Goal: Check status: Check status

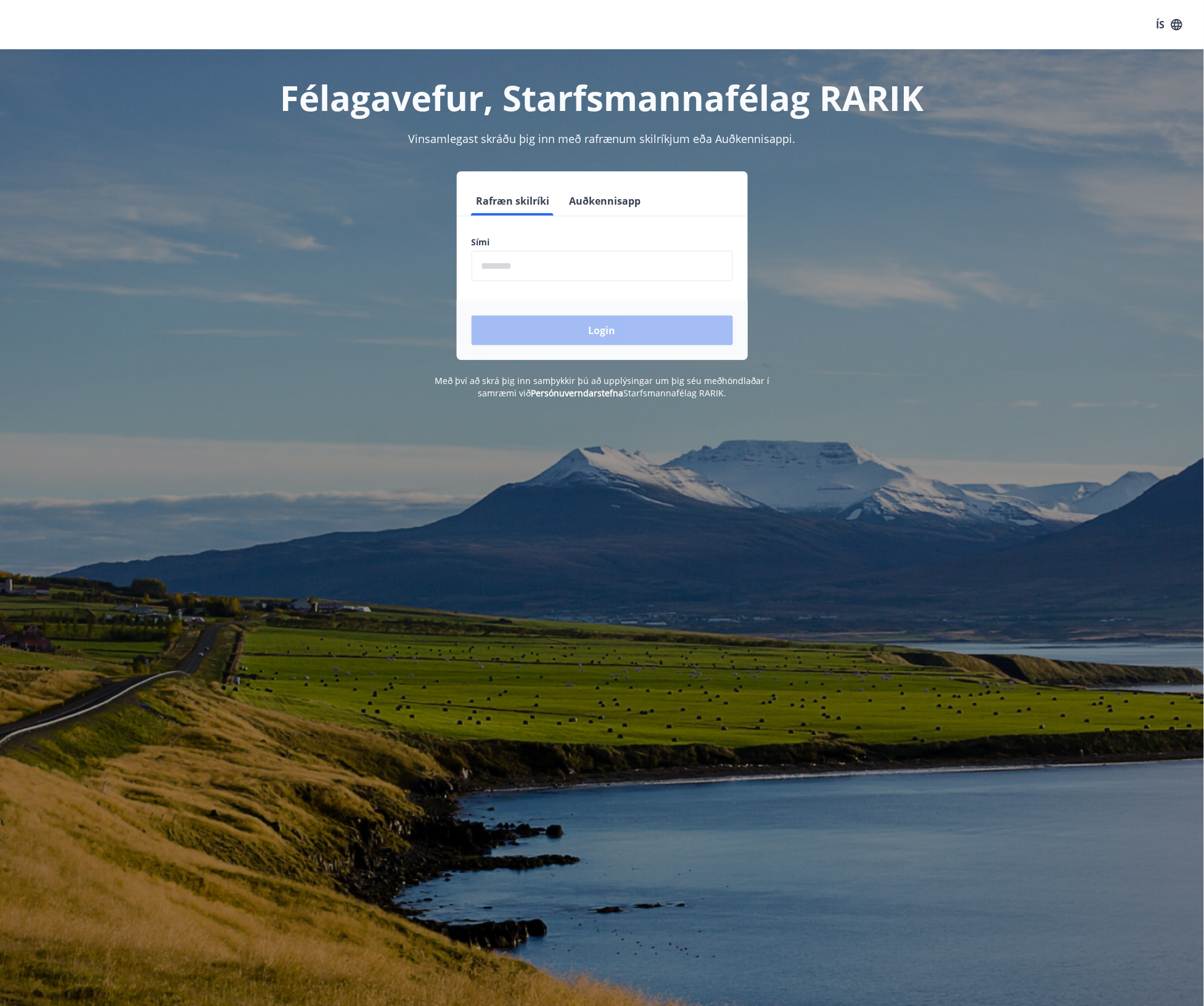
drag, startPoint x: 510, startPoint y: 287, endPoint x: 516, endPoint y: 266, distance: 21.8
click at [515, 280] on form "Rafræn skilríki Auðkennisapp Sími ​ Login" at bounding box center [602, 272] width 291 height 174
click at [516, 266] on input "phone" at bounding box center [602, 266] width 262 height 30
type input "********"
click at [519, 321] on button "Login" at bounding box center [602, 330] width 262 height 30
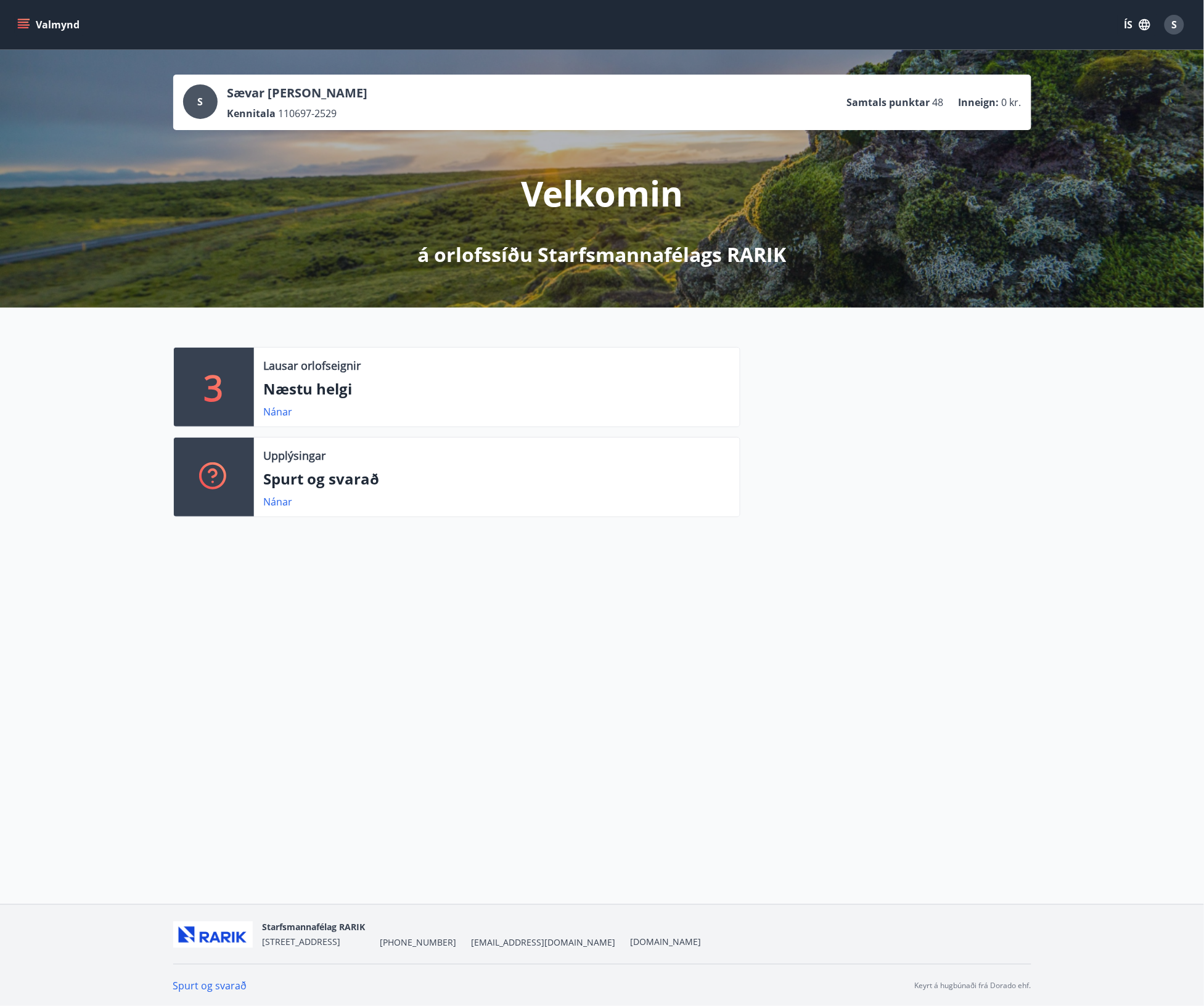
click at [192, 110] on div "S" at bounding box center [200, 102] width 35 height 35
click at [22, 23] on icon "menu" at bounding box center [23, 24] width 12 height 12
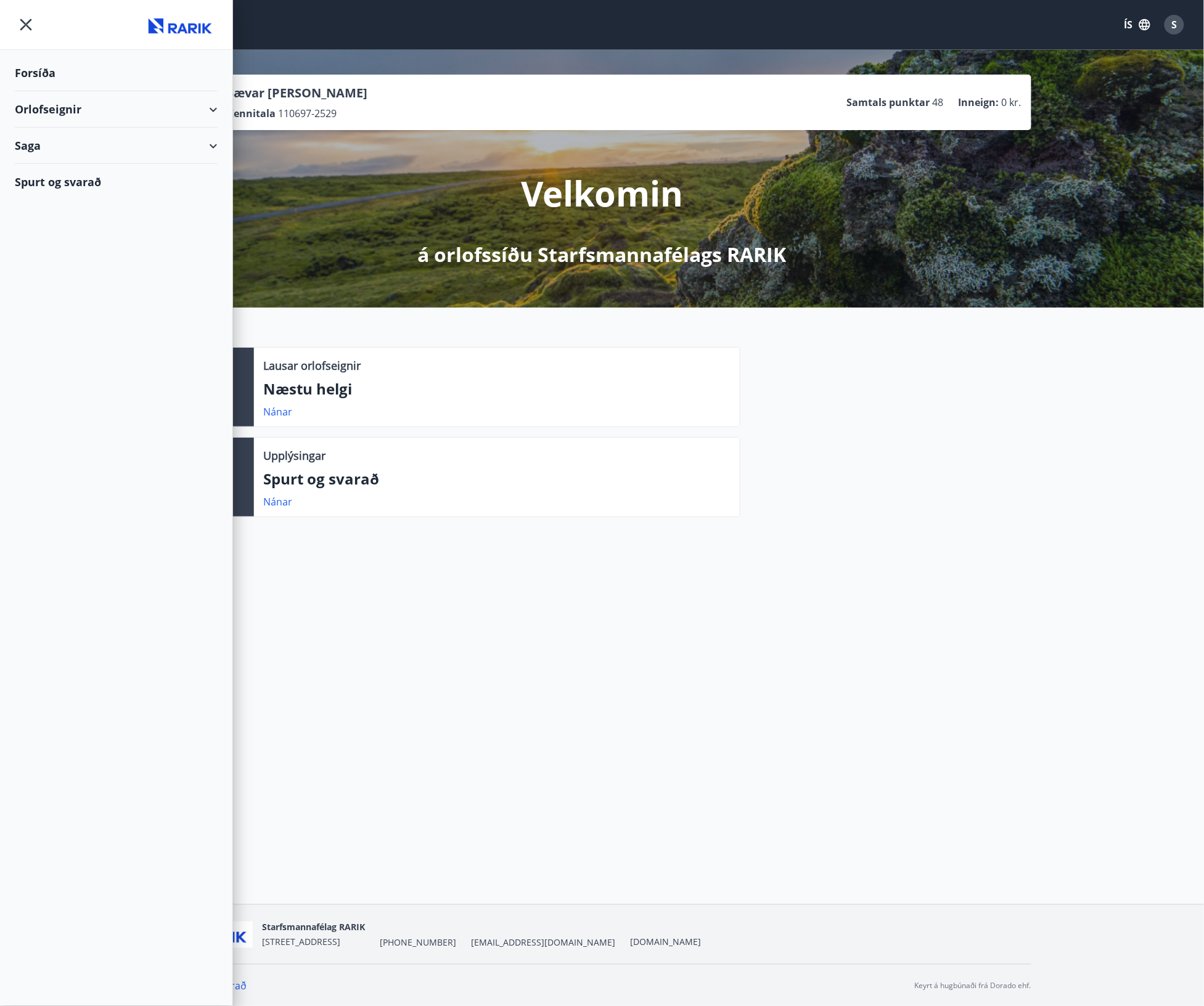
click at [220, 149] on div "Saga" at bounding box center [116, 145] width 233 height 36
click at [25, 207] on div "Umsóknir" at bounding box center [116, 203] width 183 height 26
